Goal: Task Accomplishment & Management: Complete application form

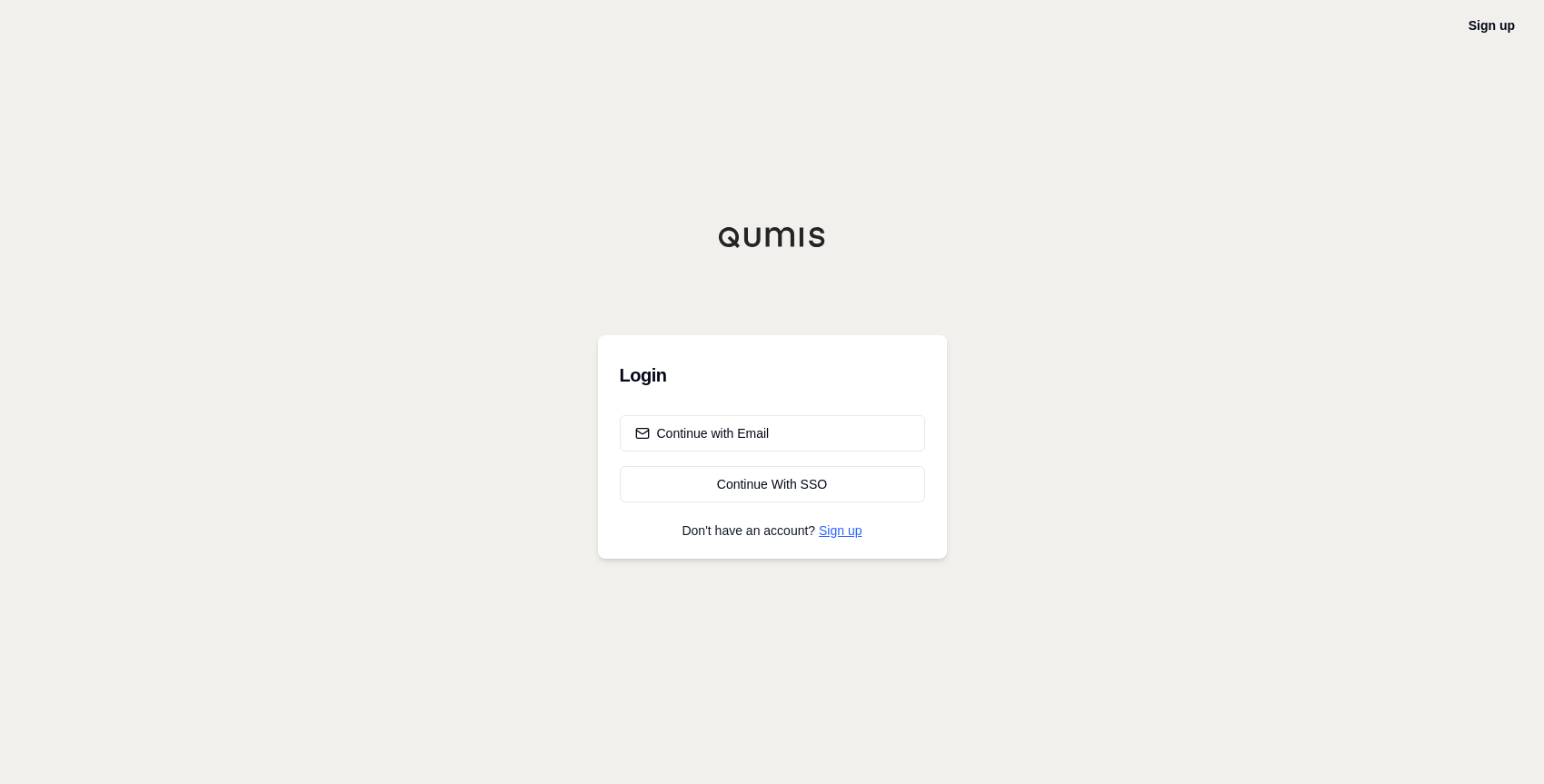
click at [834, 534] on link "Sign up" at bounding box center [840, 531] width 42 height 15
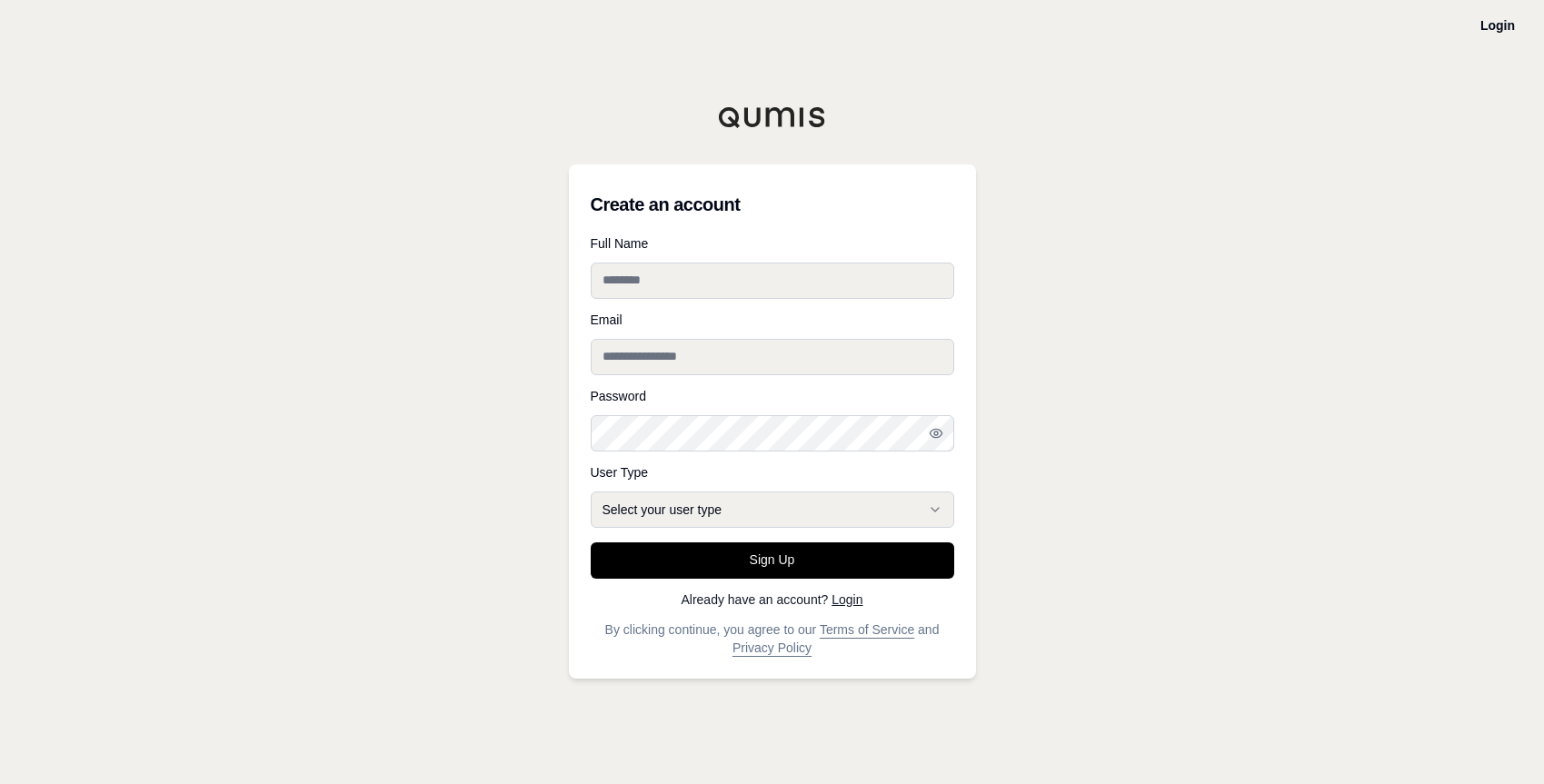
click at [726, 297] on input "Full Name" at bounding box center [772, 281] width 364 height 37
click at [603, 368] on input "Email" at bounding box center [772, 357] width 364 height 37
click at [965, 761] on div "**********" at bounding box center [772, 392] width 1544 height 784
